Goal: Information Seeking & Learning: Understand process/instructions

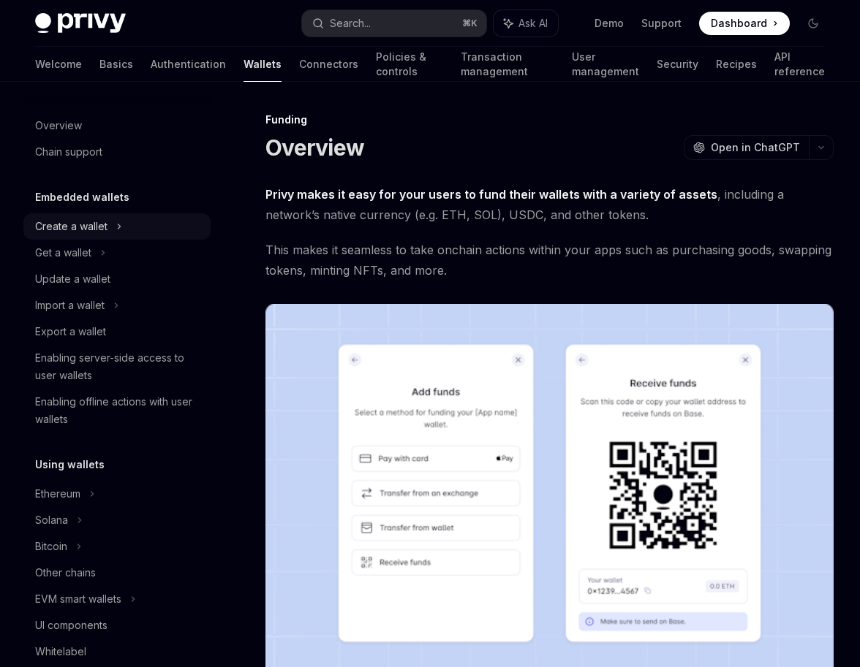
click at [99, 233] on div "Create a wallet" at bounding box center [71, 227] width 72 height 18
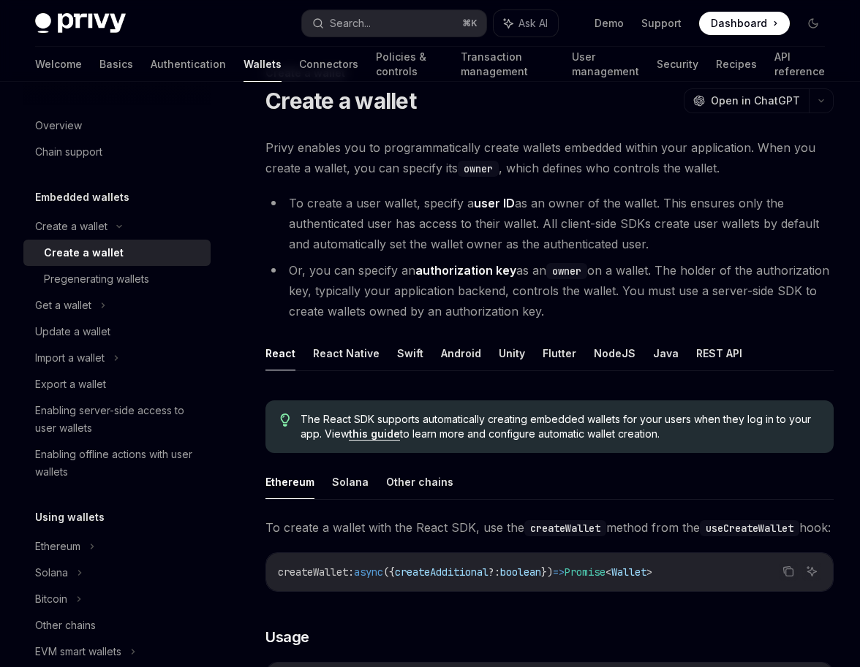
scroll to position [66, 0]
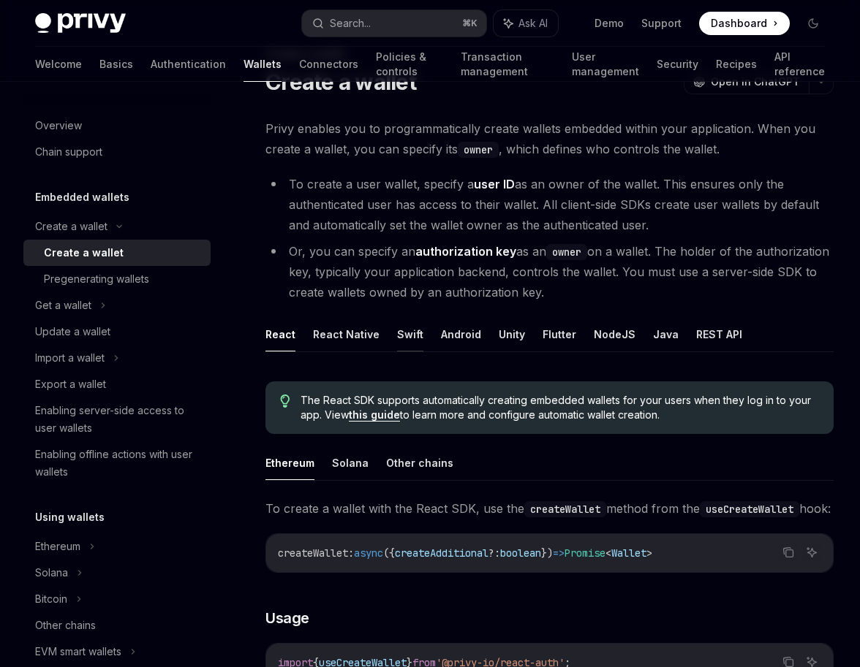
click at [399, 335] on button "Swift" at bounding box center [410, 334] width 26 height 34
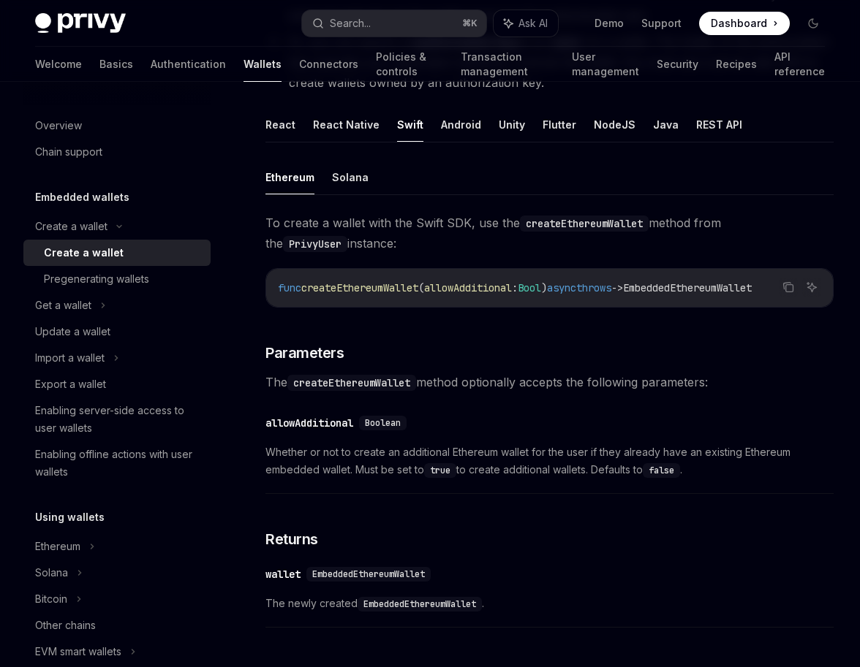
scroll to position [0, 15]
click at [144, 285] on div "Pregenerating wallets" at bounding box center [96, 279] width 105 height 18
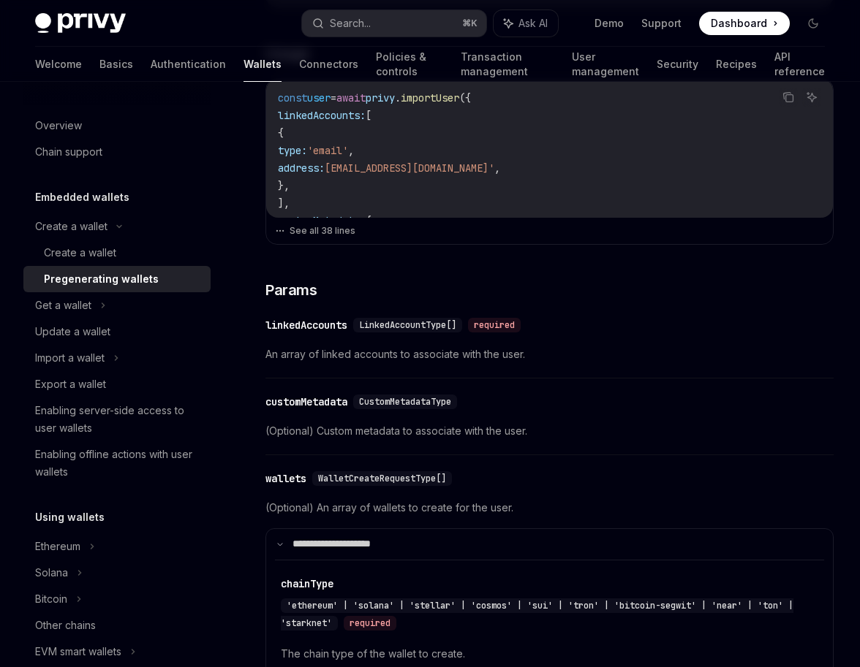
scroll to position [1197, 0]
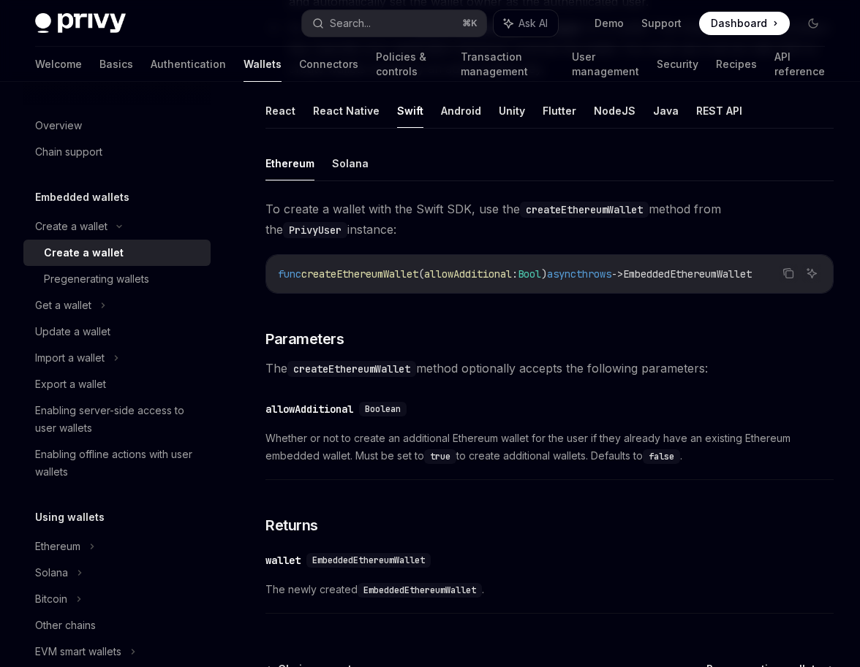
scroll to position [287, 0]
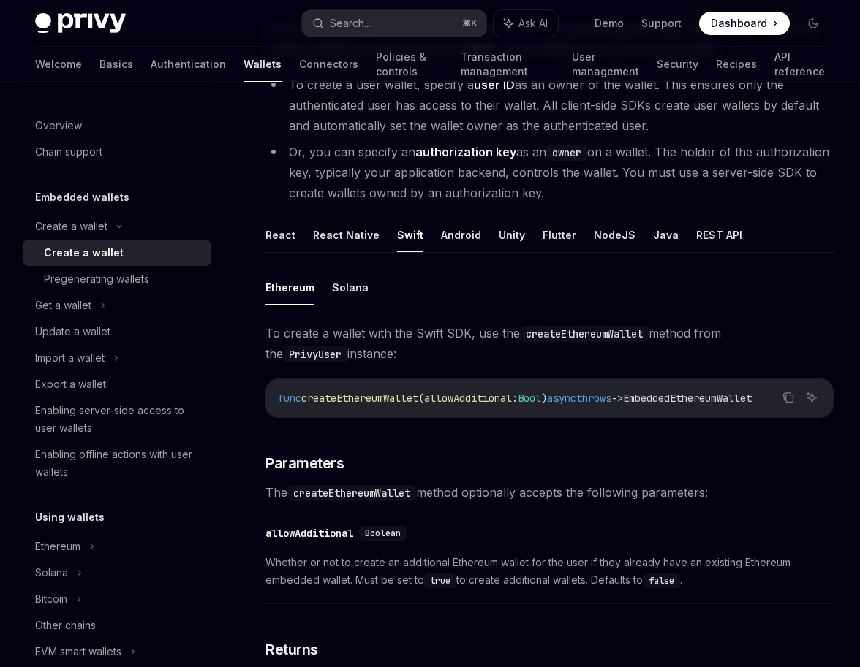
scroll to position [66, 0]
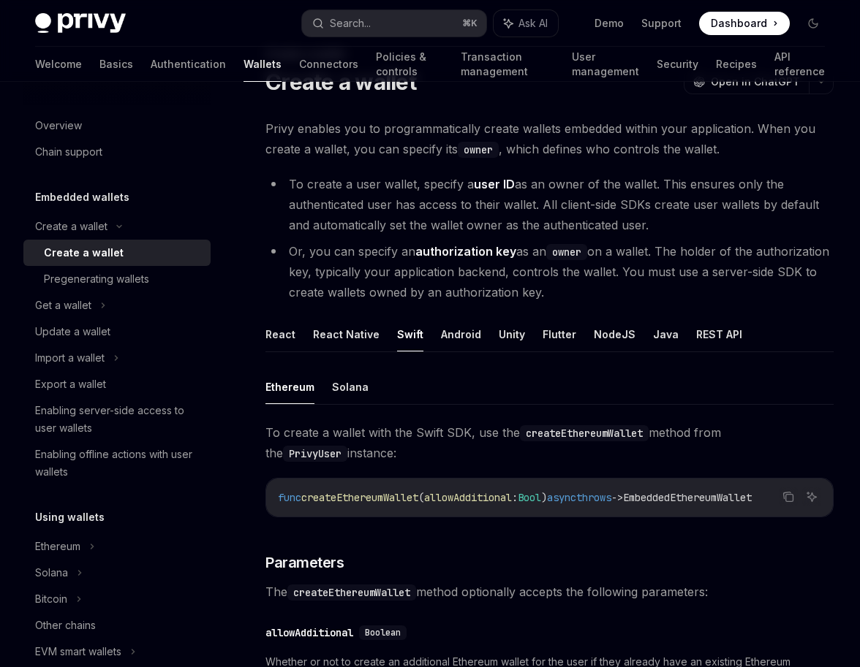
type textarea "*"
